Goal: Navigation & Orientation: Find specific page/section

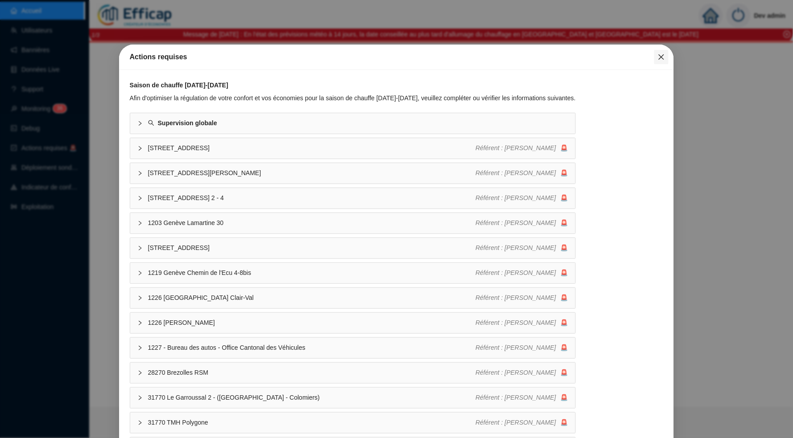
click at [661, 54] on icon "close" at bounding box center [660, 56] width 7 height 7
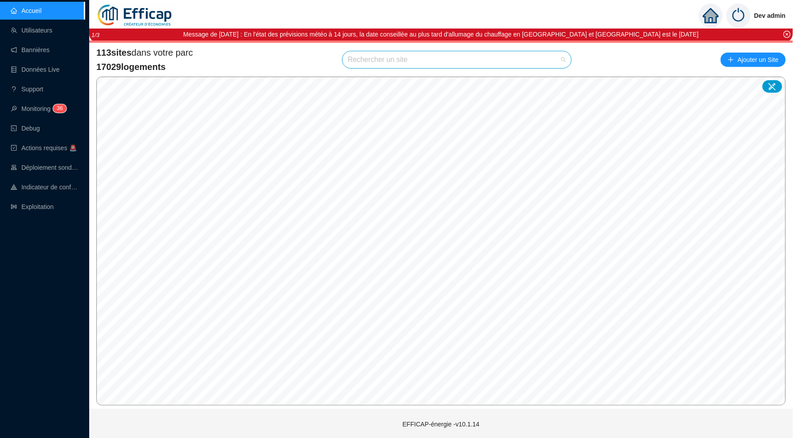
click at [494, 57] on input "search" at bounding box center [453, 59] width 210 height 17
click at [552, 78] on div "Aucune donnée" at bounding box center [457, 85] width 207 height 16
click at [491, 60] on input "méridienne" at bounding box center [453, 59] width 210 height 17
type input "méridie"
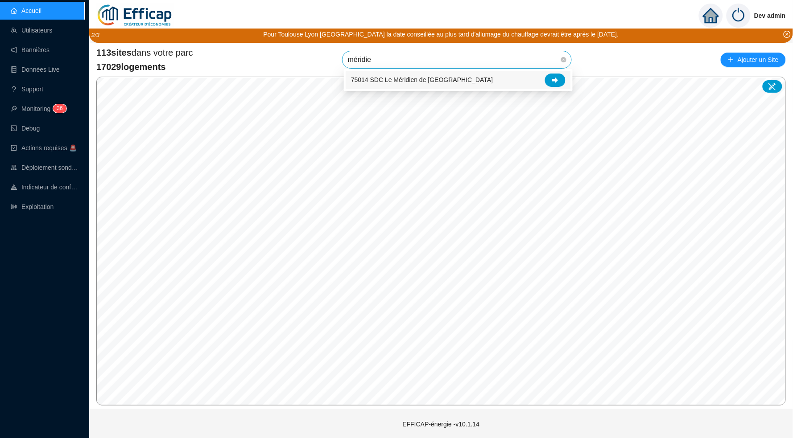
click at [543, 75] on div "75014 SDC Le Méridien de [GEOGRAPHIC_DATA]" at bounding box center [458, 80] width 214 height 13
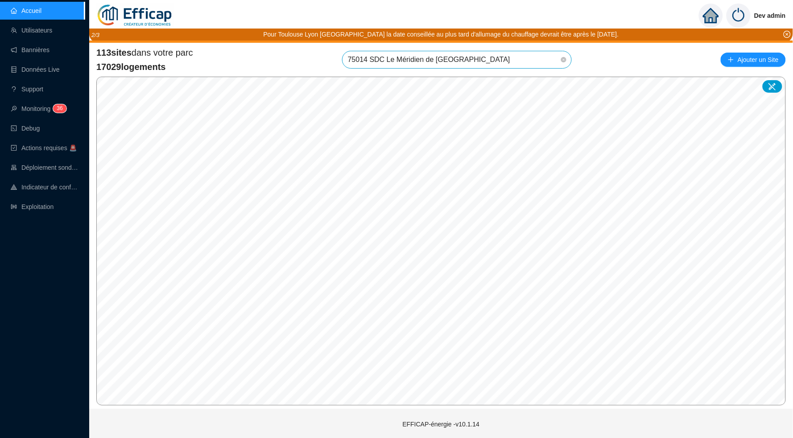
click at [545, 53] on span "75014 SDC Le Méridien de [GEOGRAPHIC_DATA]" at bounding box center [457, 59] width 218 height 17
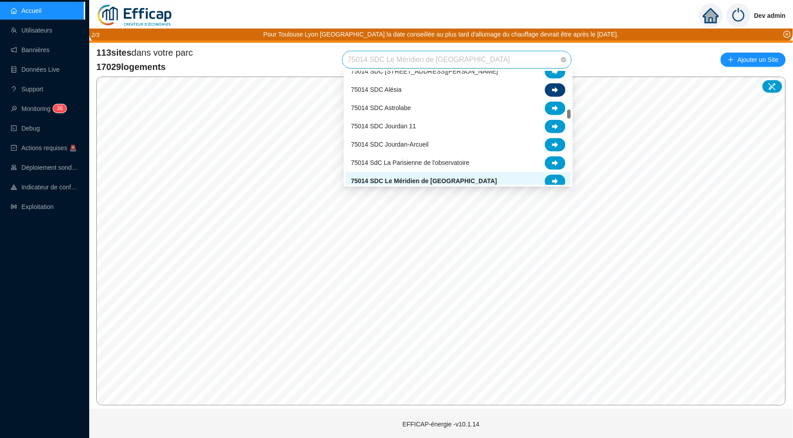
scroll to position [579, 0]
click at [559, 180] on div at bounding box center [555, 182] width 21 height 13
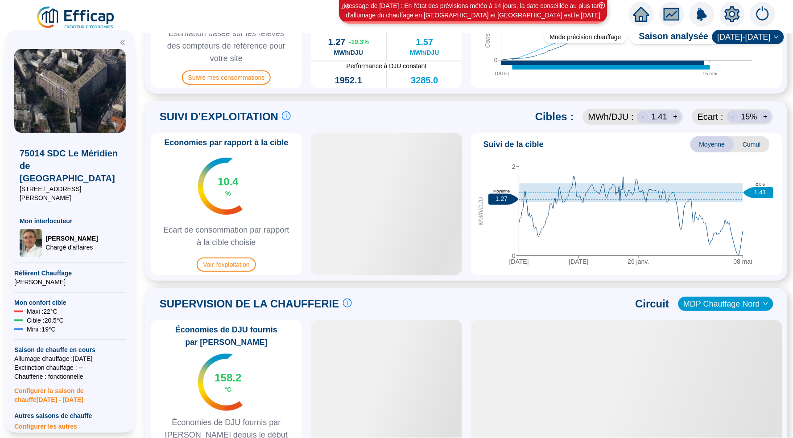
scroll to position [429, 0]
